Goal: Information Seeking & Learning: Learn about a topic

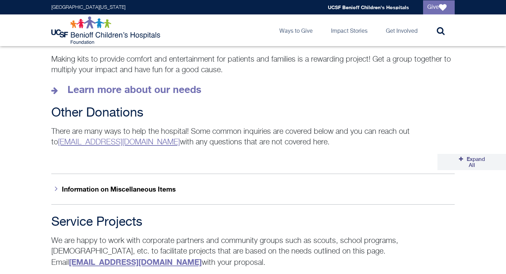
scroll to position [1039, 0]
click at [141, 85] on strong "Learn more about our needs" at bounding box center [135, 90] width 134 height 12
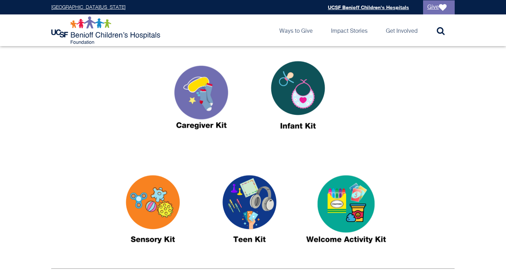
scroll to position [263, 0]
click at [210, 87] on img at bounding box center [202, 98] width 88 height 101
